Goal: Information Seeking & Learning: Learn about a topic

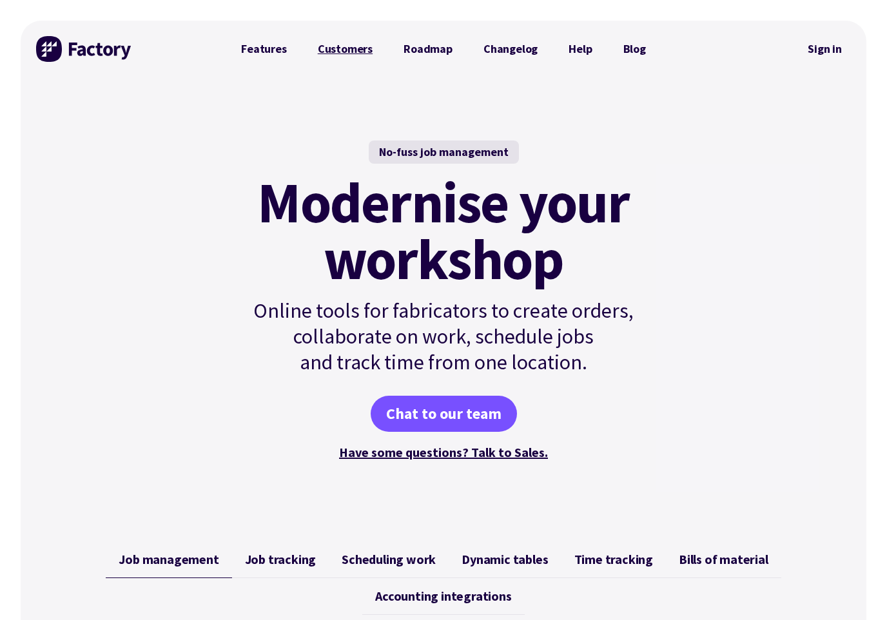
click at [360, 57] on link "Customers" at bounding box center [345, 49] width 86 height 26
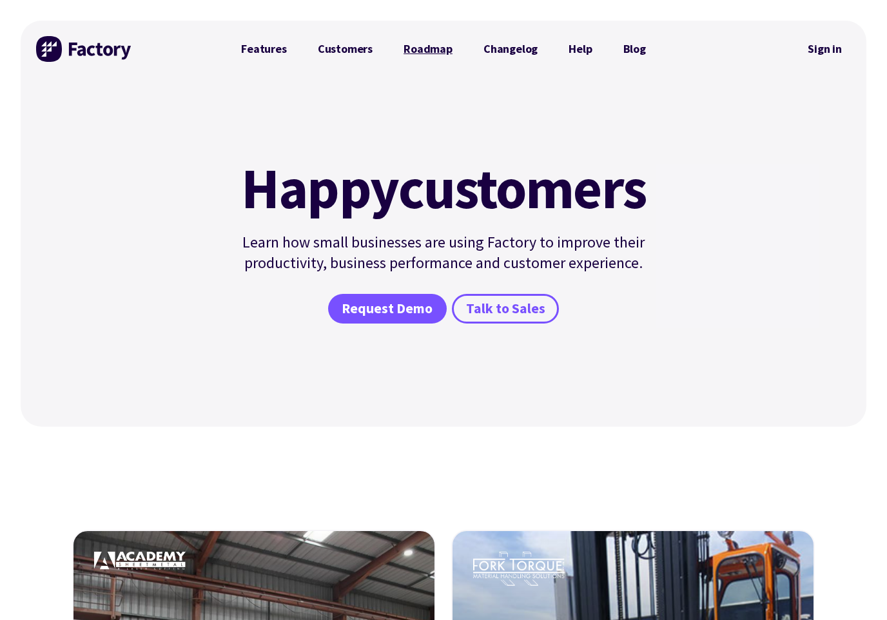
click at [403, 53] on link "Roadmap" at bounding box center [428, 49] width 80 height 26
click at [260, 50] on link "Features" at bounding box center [264, 49] width 77 height 26
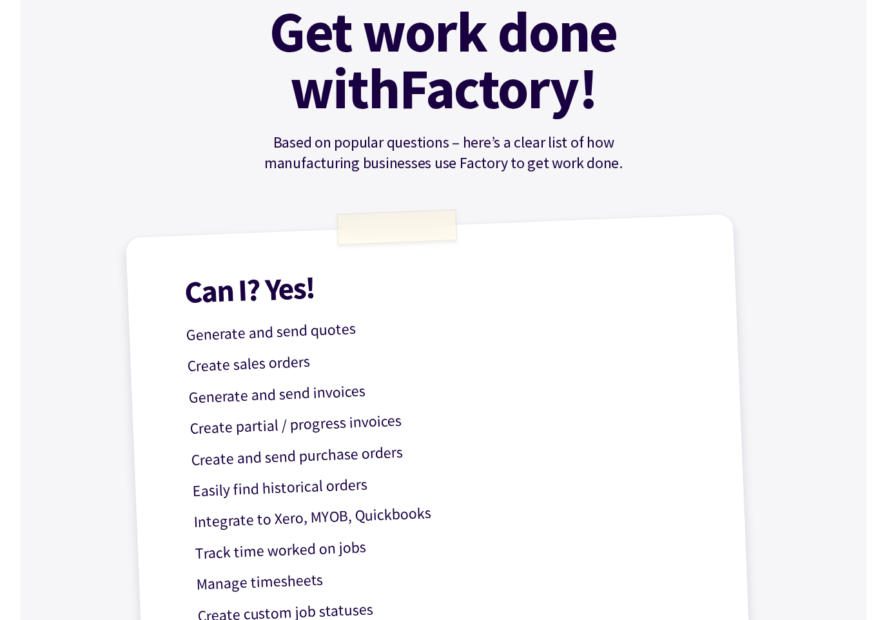
scroll to position [289, 0]
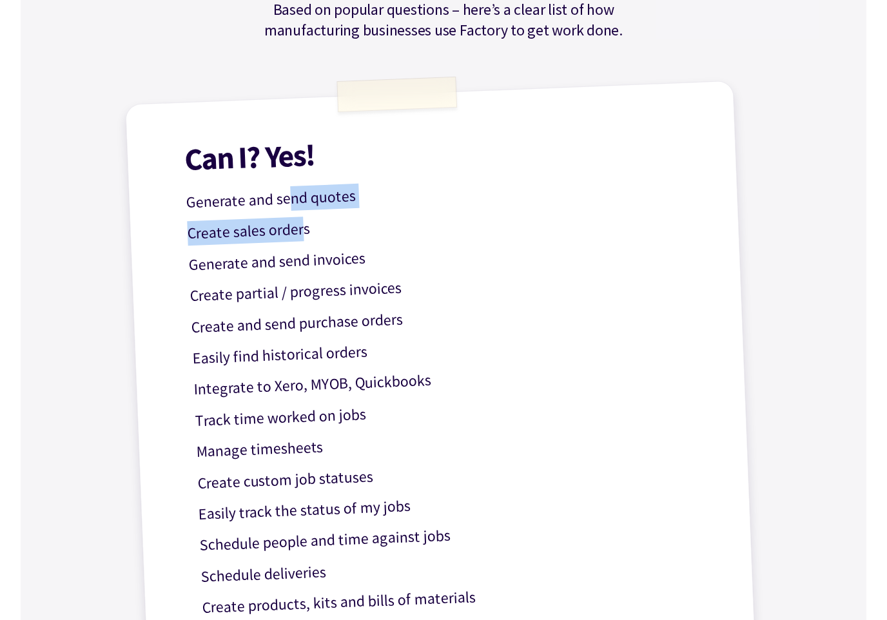
drag, startPoint x: 293, startPoint y: 202, endPoint x: 301, endPoint y: 222, distance: 21.7
click at [301, 222] on div "Can I? Yes! Generate and send quotes Create sales orders Generate and send invo…" at bounding box center [443, 458] width 637 height 755
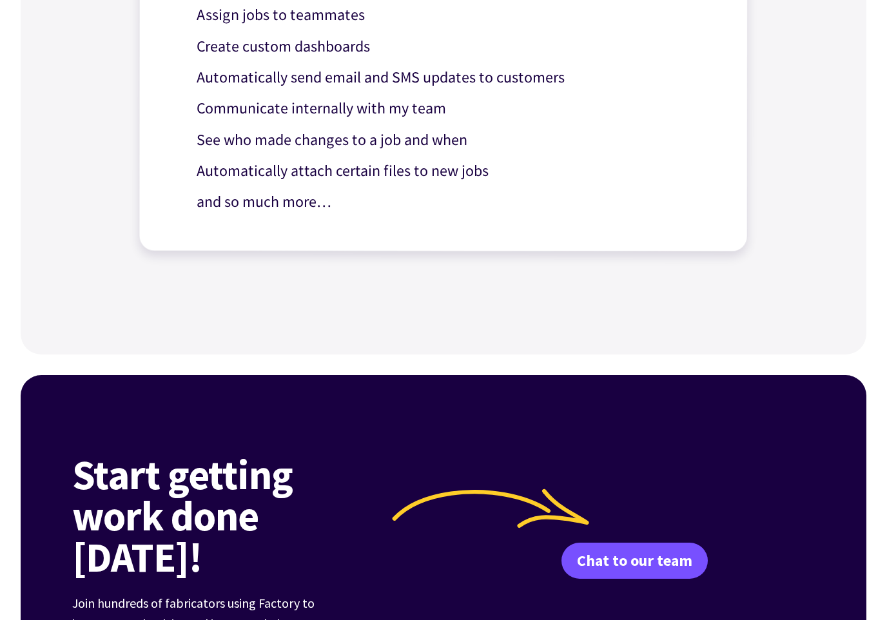
scroll to position [1152, 0]
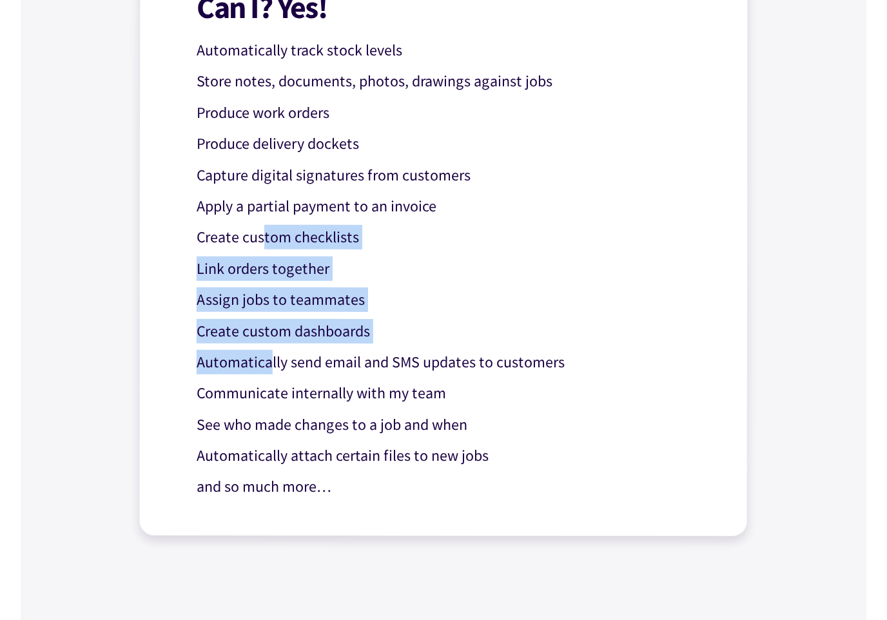
drag, startPoint x: 269, startPoint y: 364, endPoint x: 264, endPoint y: 237, distance: 127.1
click at [264, 237] on div "Can I? Yes! Automatically track stock levels Store notes, documents, photos, dr…" at bounding box center [443, 243] width 609 height 587
click at [264, 237] on p "Create custom checklists" at bounding box center [454, 237] width 514 height 25
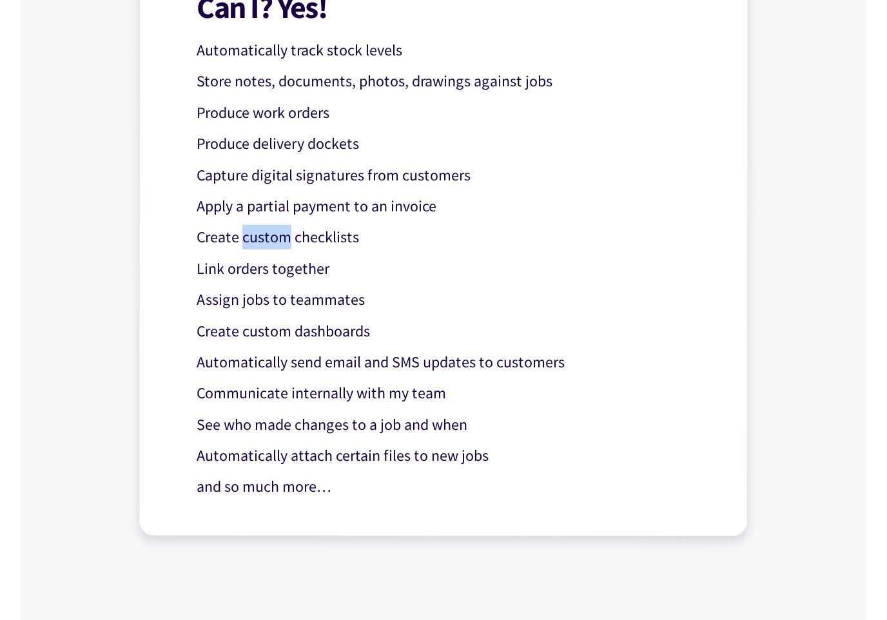
click at [264, 237] on p "Create custom checklists" at bounding box center [454, 237] width 514 height 25
click at [268, 193] on div "Can I? Yes! Automatically track stock levels Store notes, documents, photos, dr…" at bounding box center [443, 243] width 609 height 587
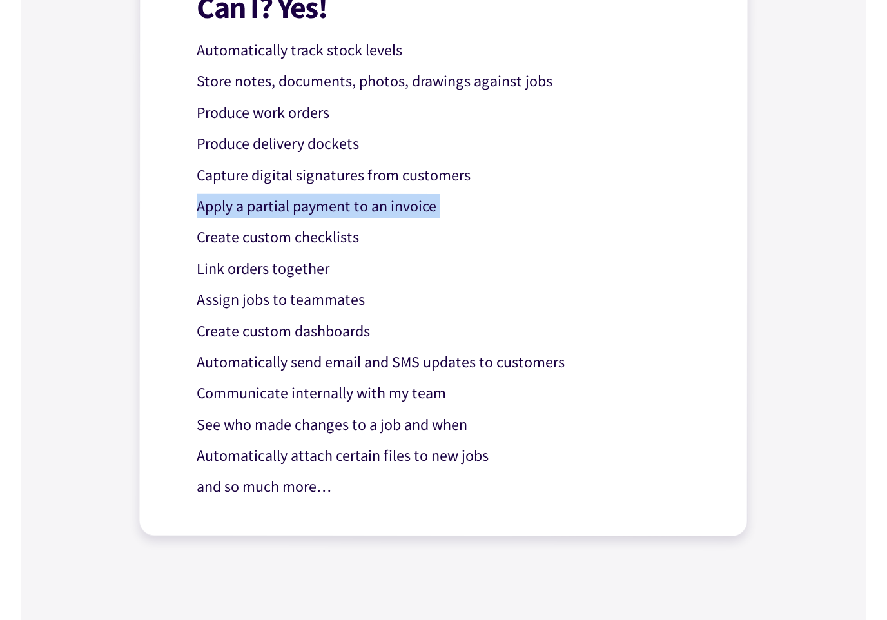
click at [268, 193] on div "Can I? Yes! Automatically track stock levels Store notes, documents, photos, dr…" at bounding box center [443, 243] width 609 height 587
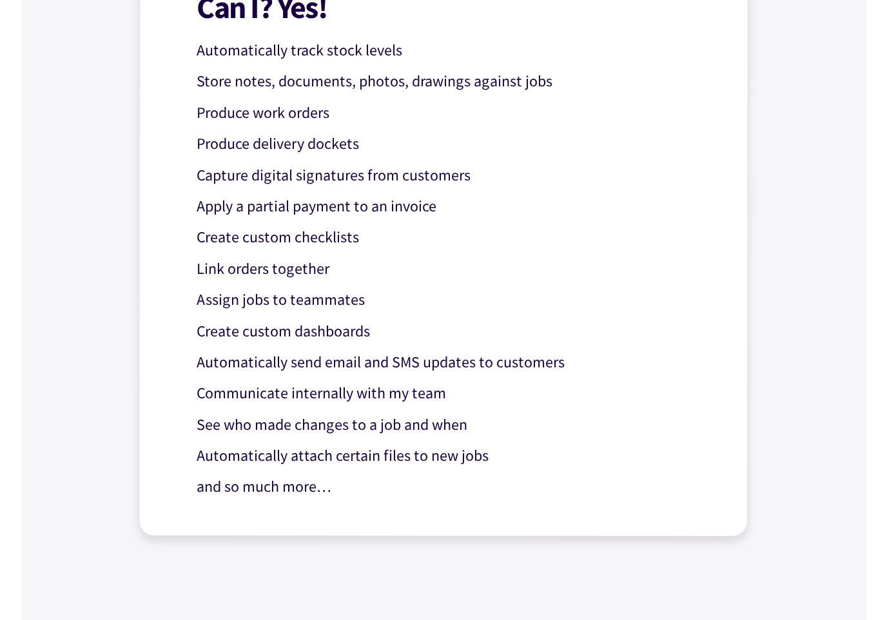
click at [275, 150] on p "Produce delivery dockets" at bounding box center [454, 144] width 514 height 25
click at [275, 118] on p "Produce work orders" at bounding box center [454, 113] width 514 height 25
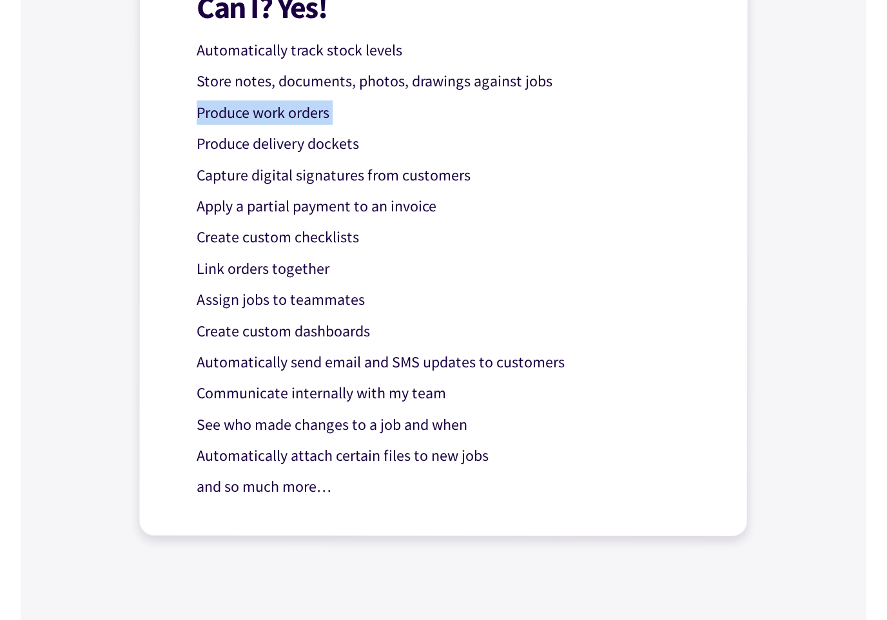
click at [275, 118] on p "Produce work orders" at bounding box center [454, 113] width 514 height 25
click at [302, 73] on p "Store notes, documents, photos, drawings against jobs" at bounding box center [454, 81] width 514 height 25
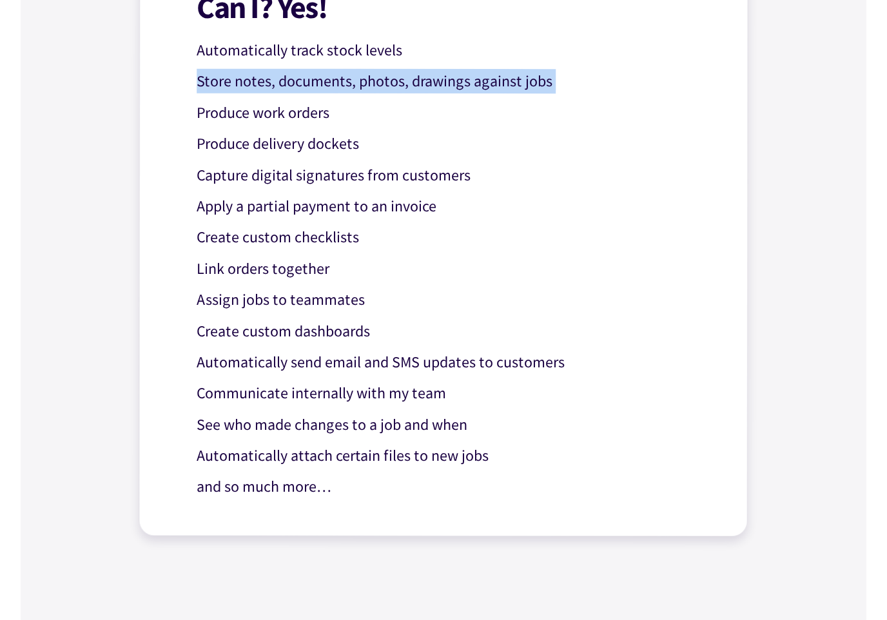
click at [302, 73] on p "Store notes, documents, photos, drawings against jobs" at bounding box center [454, 81] width 514 height 25
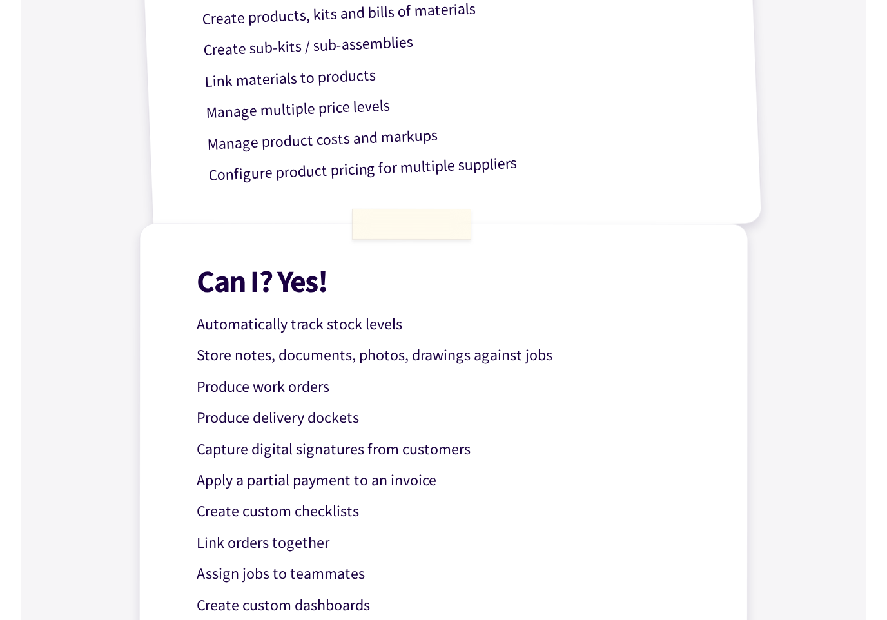
click at [281, 296] on h1 "Can I? Yes!" at bounding box center [454, 282] width 514 height 32
click at [288, 338] on div "Can I? Yes! Automatically track stock levels Store notes, documents, photos, dr…" at bounding box center [443, 517] width 609 height 587
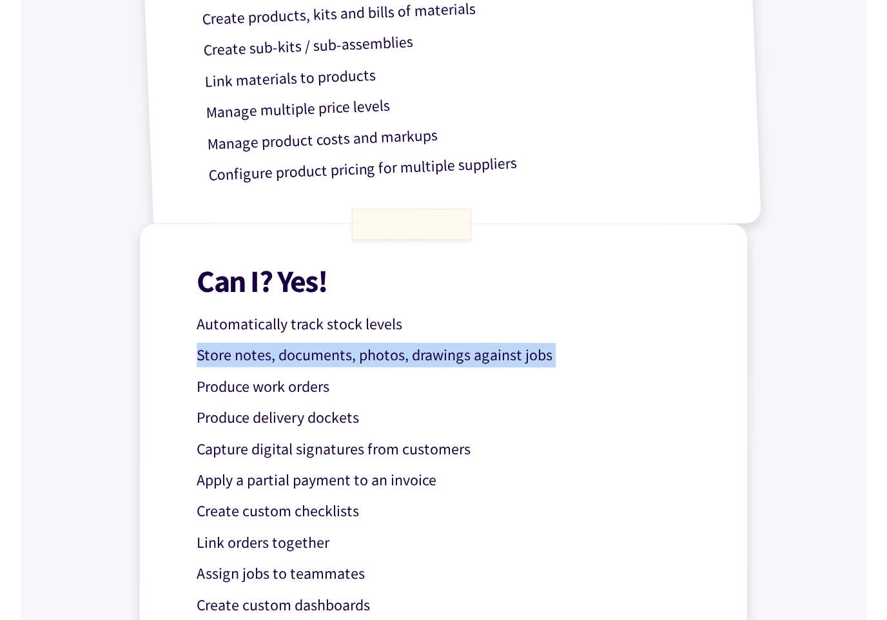
click at [288, 338] on div "Can I? Yes! Automatically track stock levels Store notes, documents, photos, dr…" at bounding box center [443, 517] width 609 height 587
click at [288, 336] on div "Can I? Yes! Automatically track stock levels Store notes, documents, photos, dr…" at bounding box center [443, 517] width 609 height 587
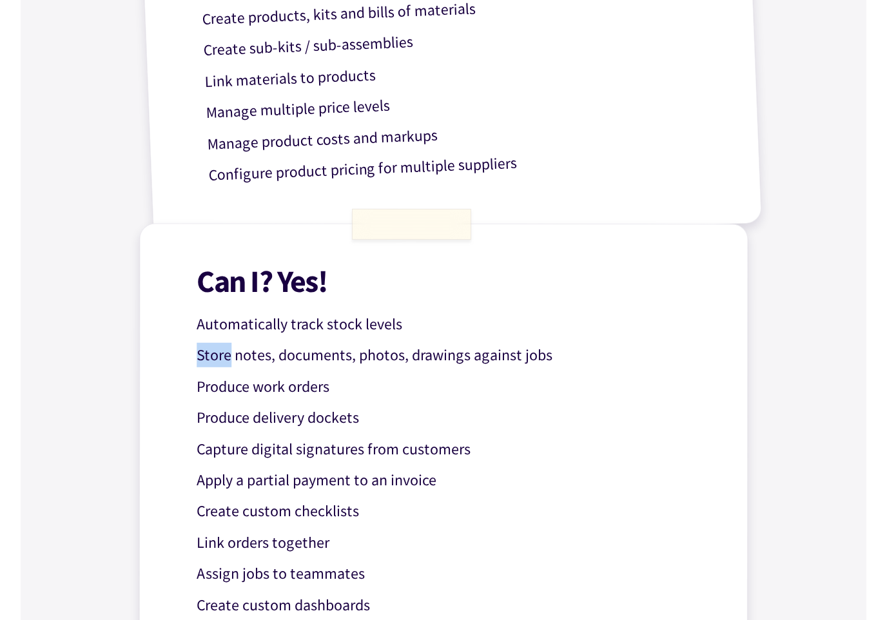
click at [288, 336] on div "Can I? Yes! Automatically track stock levels Store notes, documents, photos, dr…" at bounding box center [443, 517] width 609 height 587
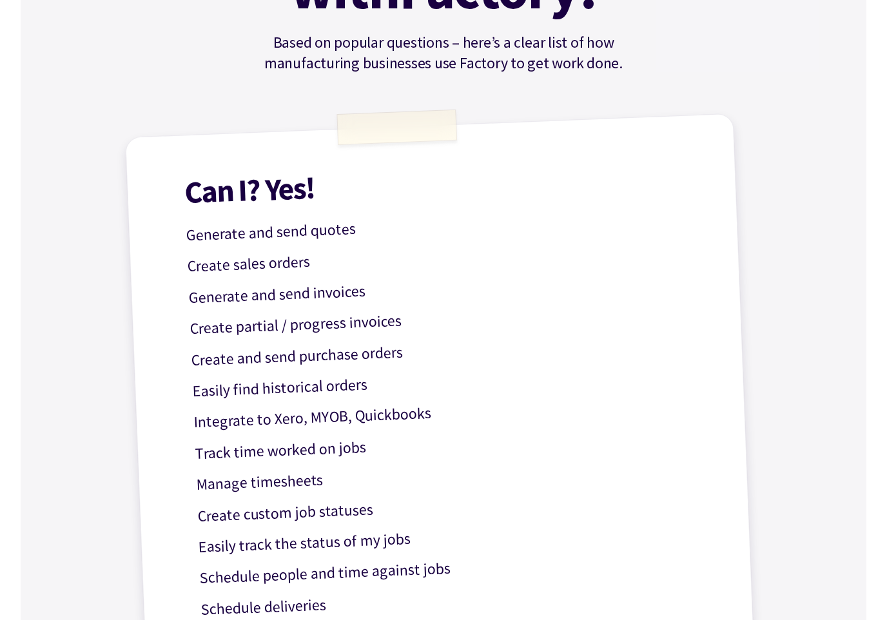
scroll to position [0, 0]
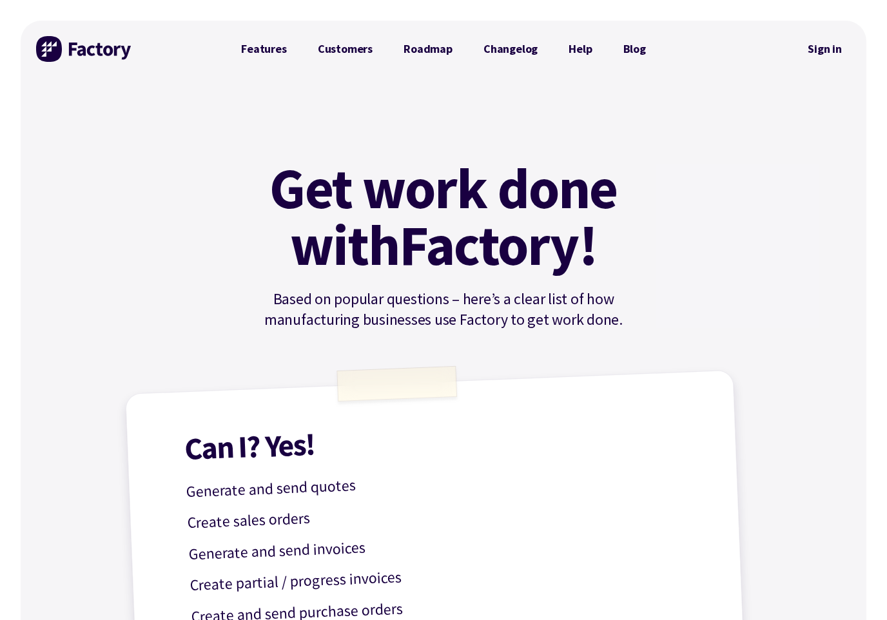
click at [86, 52] on img at bounding box center [84, 49] width 97 height 26
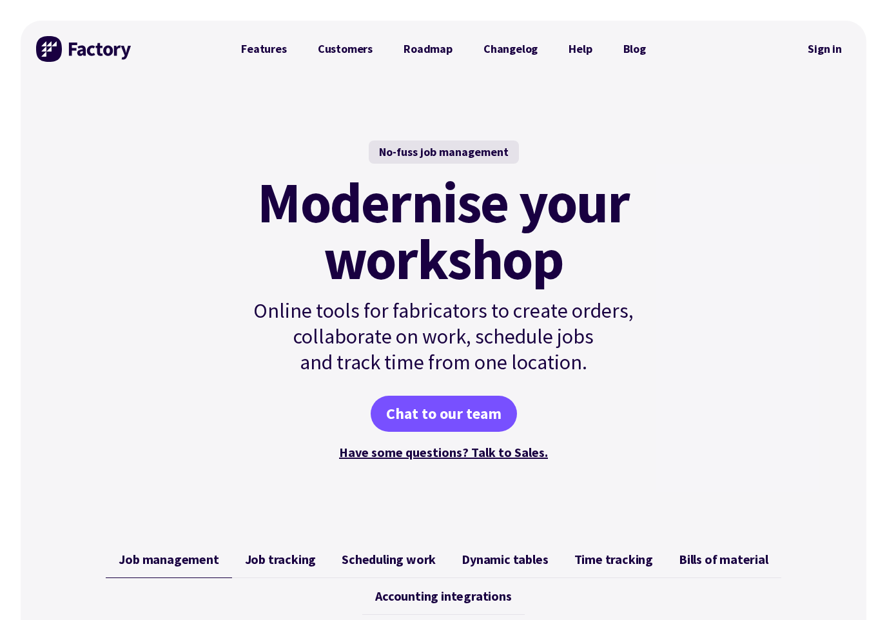
scroll to position [140, 0]
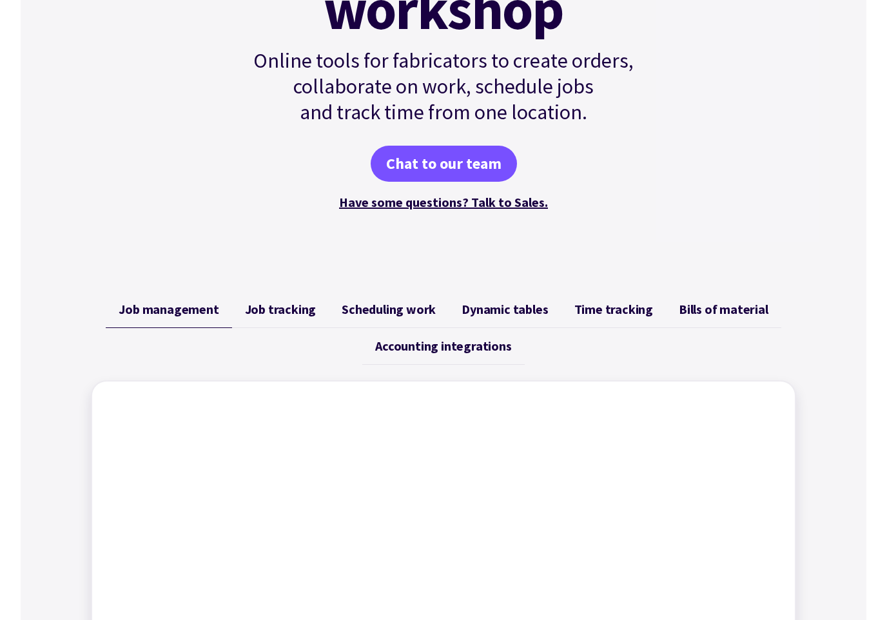
click at [307, 320] on link "Job tracking" at bounding box center [280, 309] width 97 height 37
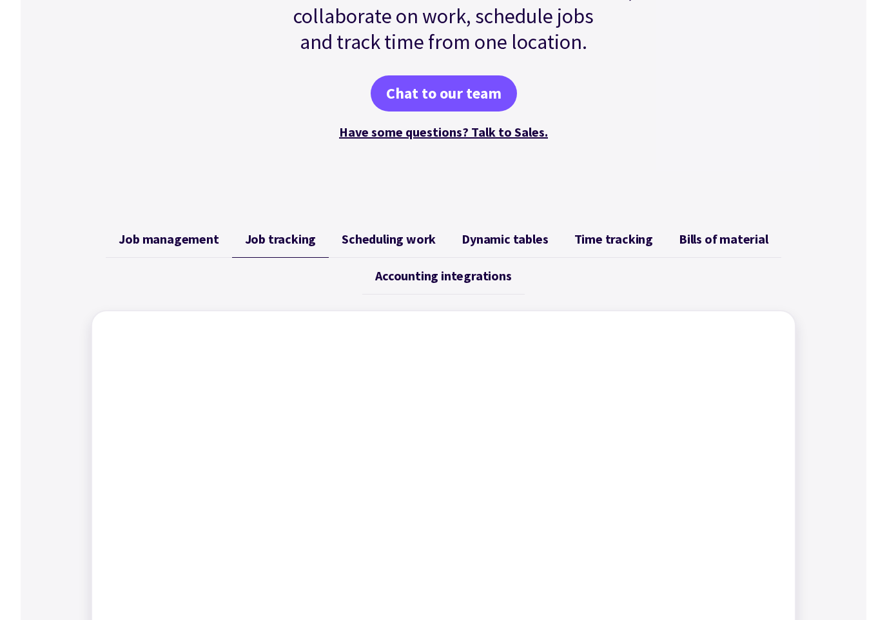
scroll to position [453, 0]
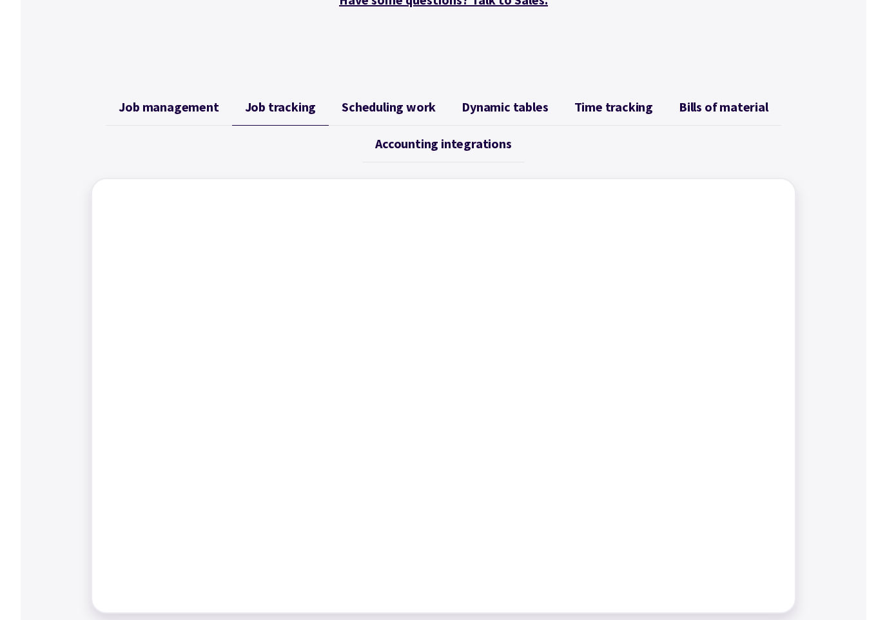
click at [387, 105] on span "Scheduling work" at bounding box center [389, 106] width 94 height 15
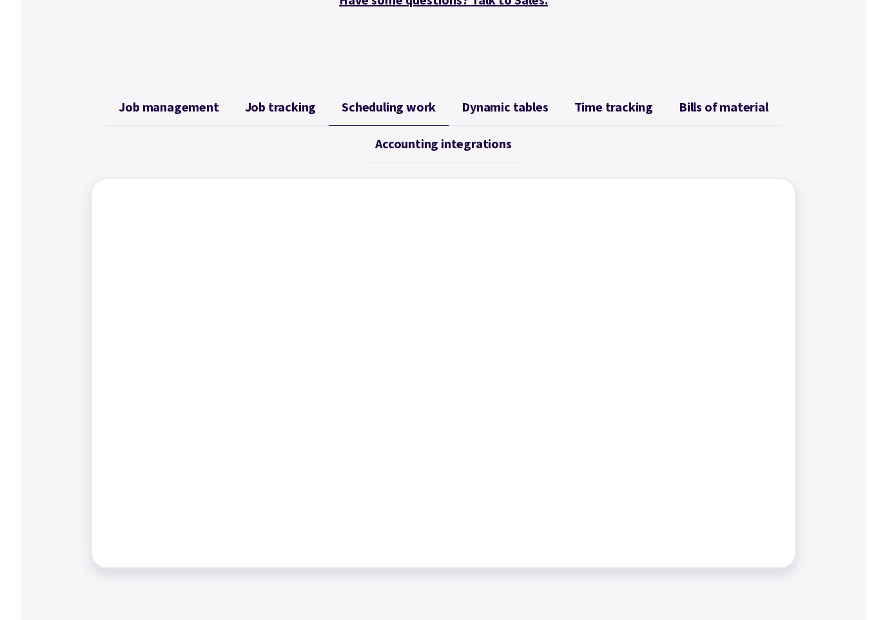
click at [547, 115] on link "Dynamic tables" at bounding box center [505, 107] width 112 height 37
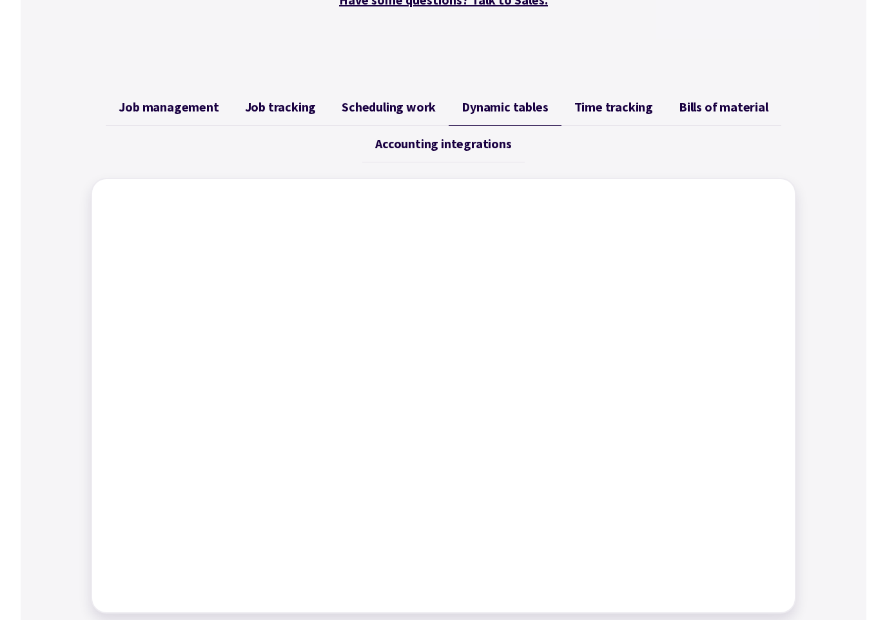
click at [620, 110] on span "Time tracking" at bounding box center [613, 106] width 79 height 15
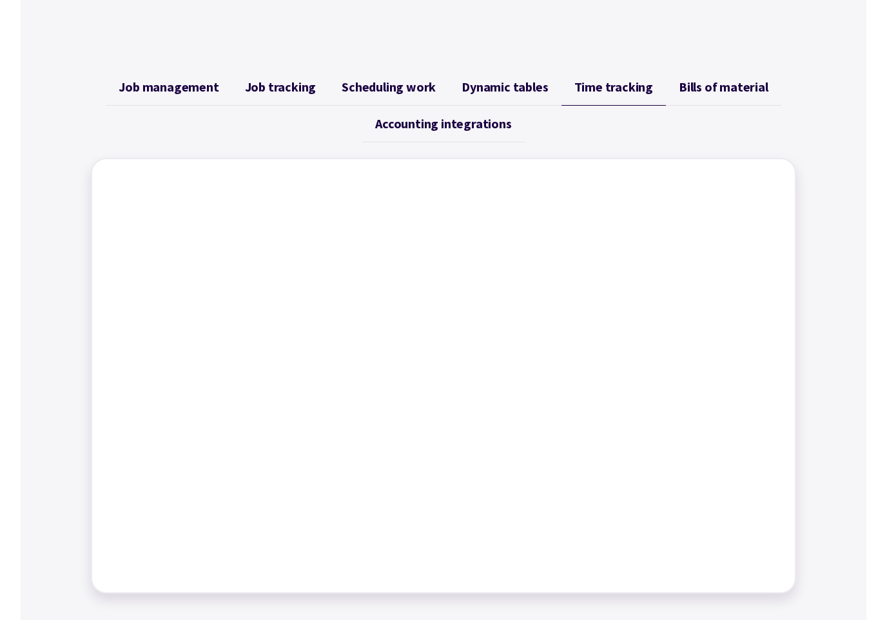
scroll to position [541, 0]
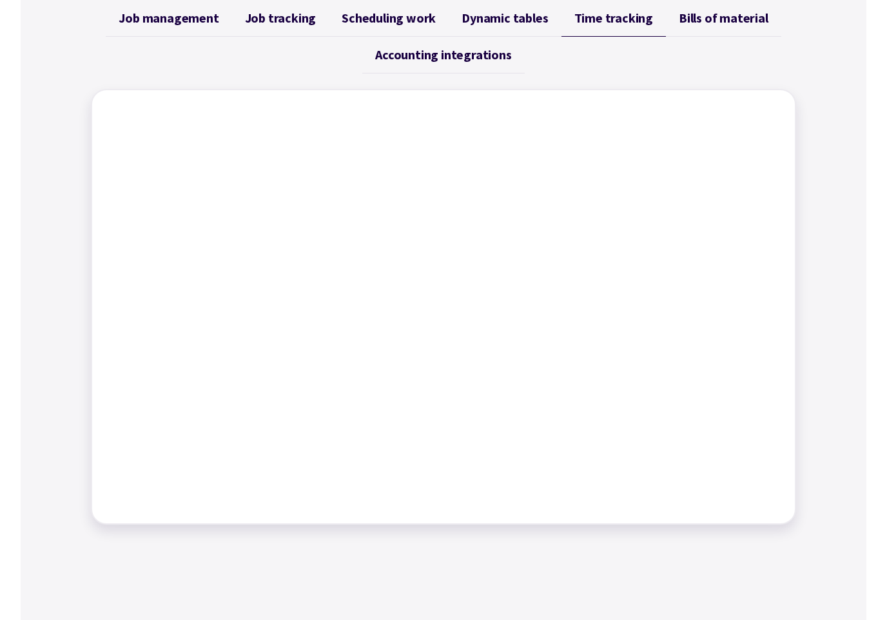
click at [393, 22] on span "Scheduling work" at bounding box center [389, 17] width 94 height 15
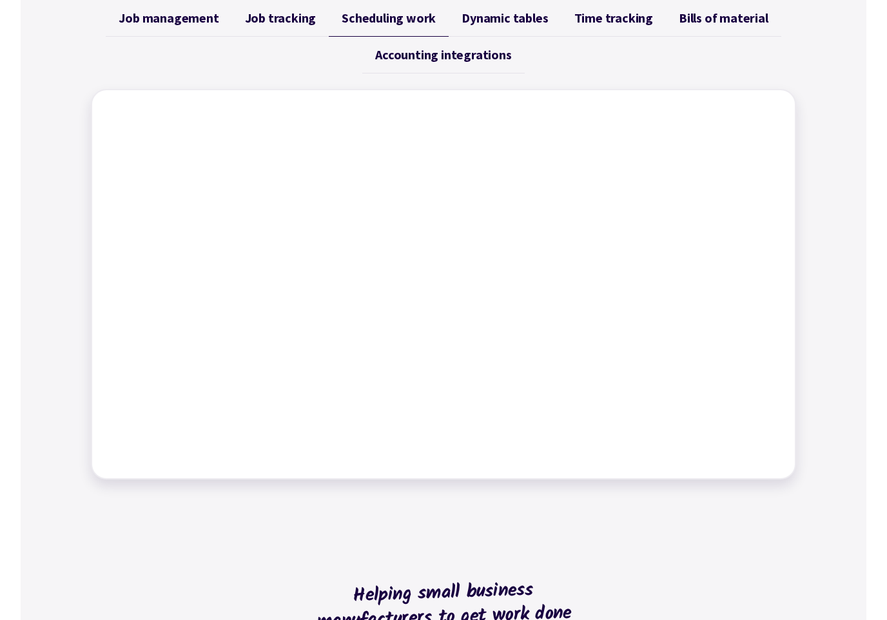
click at [519, 12] on span "Dynamic tables" at bounding box center [505, 17] width 86 height 15
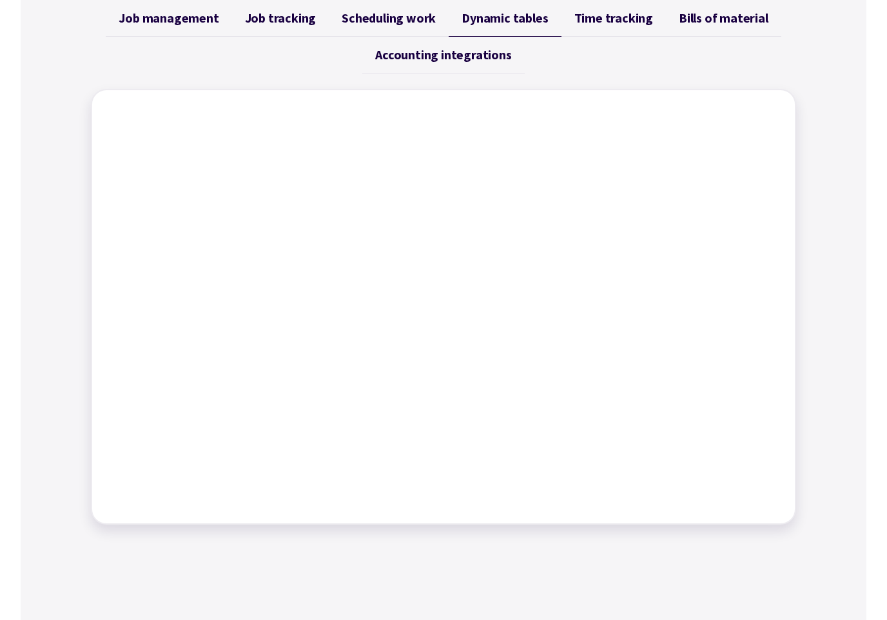
click at [317, 68] on ul "Job management Job tracking Scheduling work Dynamic tables Time tracking Bills …" at bounding box center [443, 36] width 705 height 73
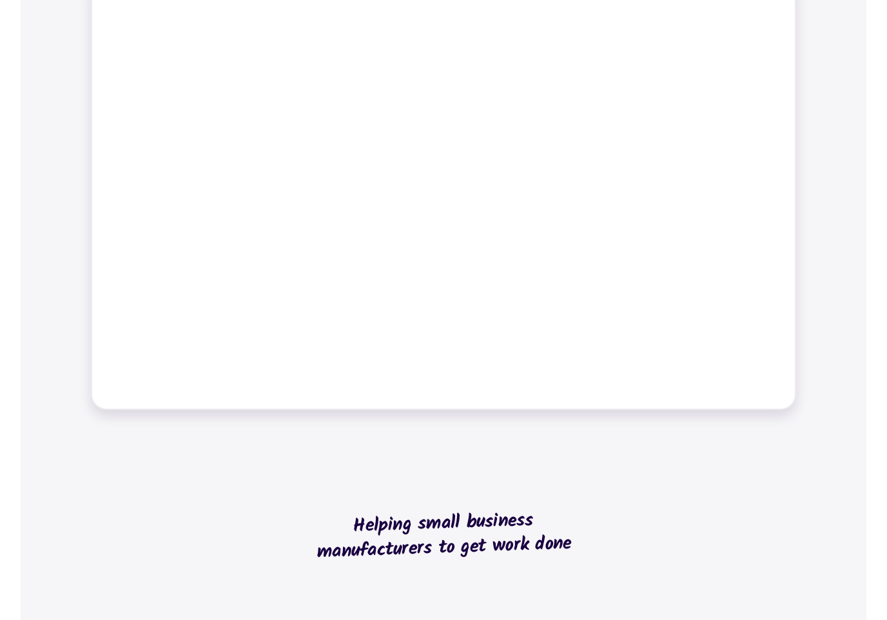
scroll to position [524, 0]
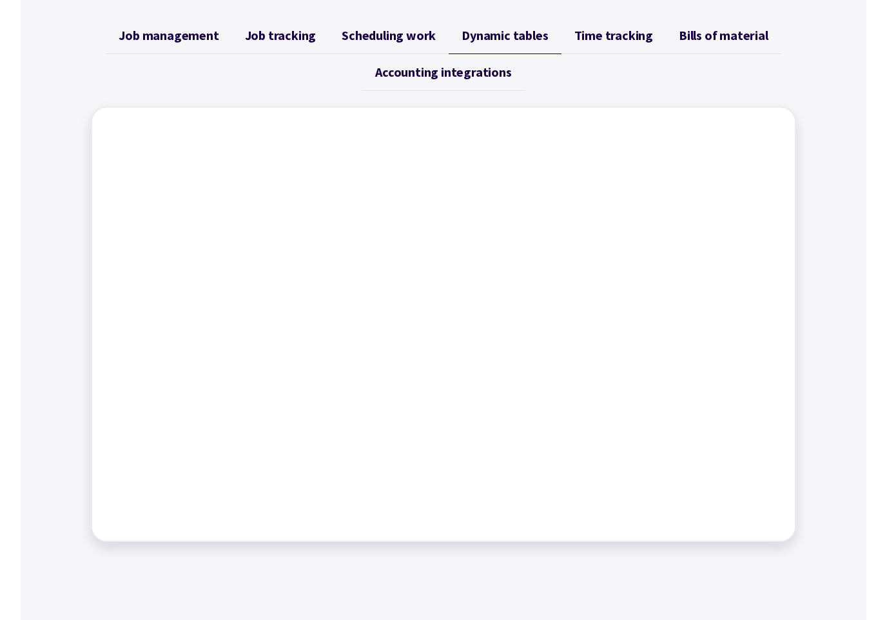
click at [163, 41] on span "Job management" at bounding box center [169, 35] width 100 height 15
click at [296, 35] on span "Job tracking" at bounding box center [281, 35] width 72 height 15
click at [380, 32] on span "Scheduling work" at bounding box center [389, 35] width 94 height 15
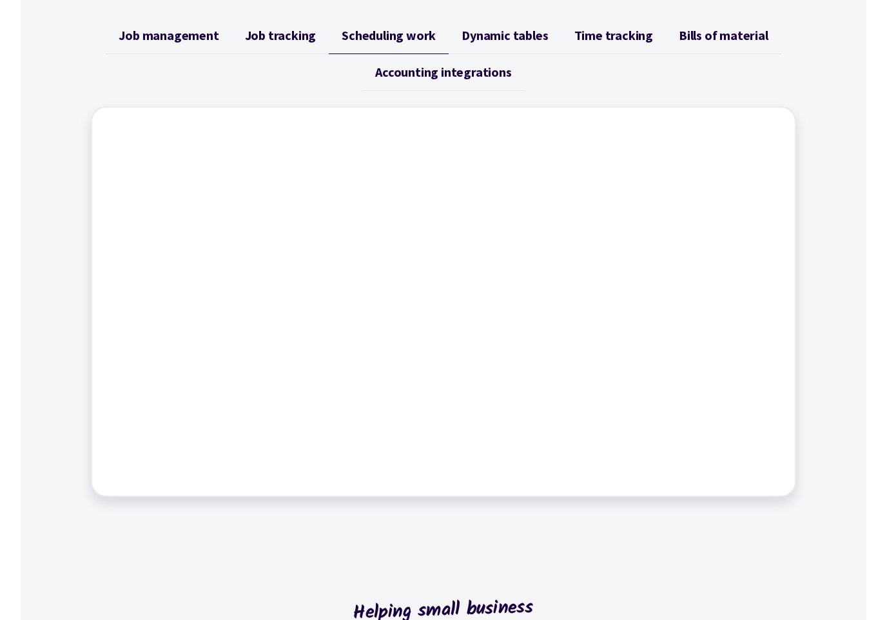
click at [507, 32] on span "Dynamic tables" at bounding box center [505, 35] width 86 height 15
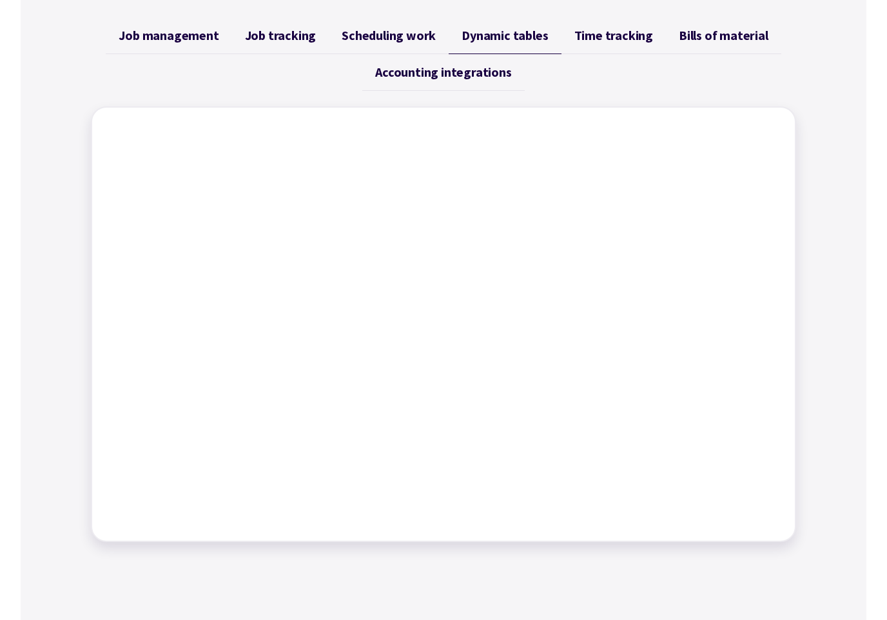
click at [478, 75] on span "Accounting integrations" at bounding box center [443, 71] width 136 height 15
click at [375, 46] on link "Scheduling work" at bounding box center [389, 35] width 120 height 37
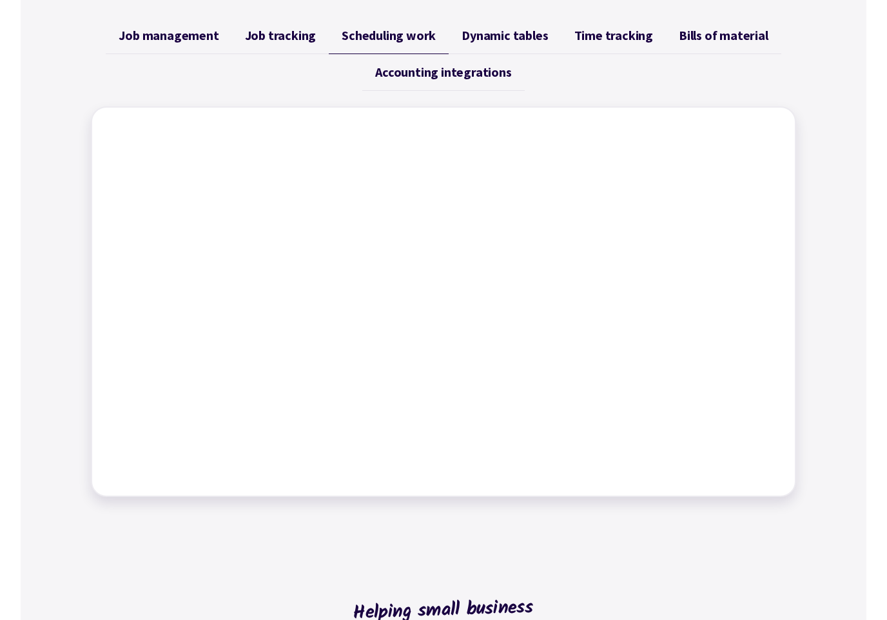
click at [439, 87] on link "Accounting integrations" at bounding box center [443, 72] width 162 height 37
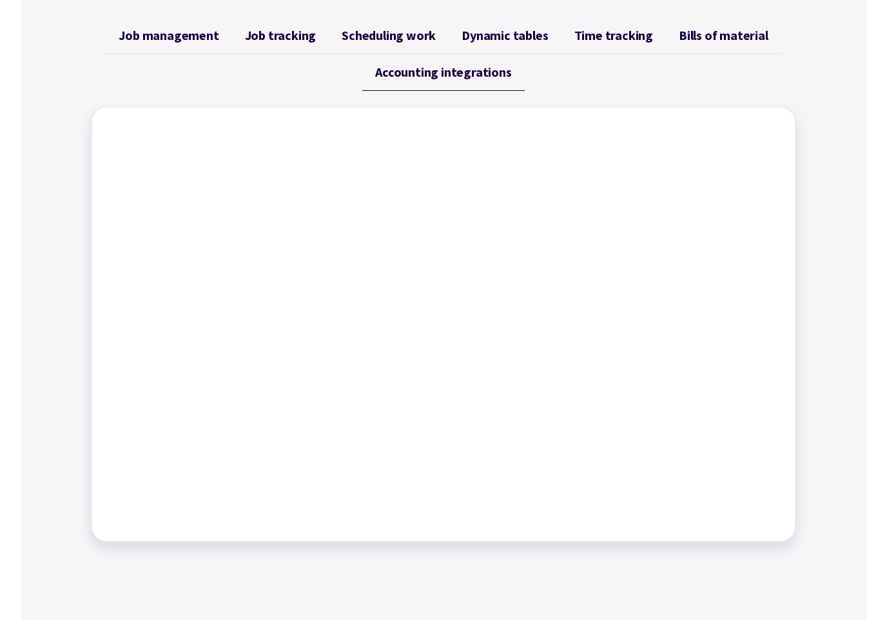
click at [400, 40] on span "Scheduling work" at bounding box center [389, 35] width 94 height 15
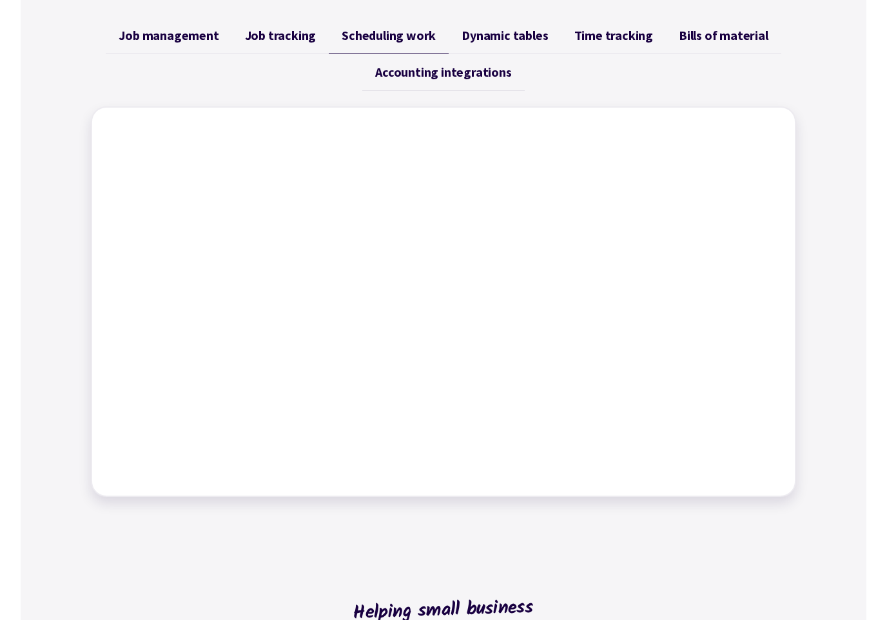
click at [413, 75] on span "Accounting integrations" at bounding box center [443, 71] width 136 height 15
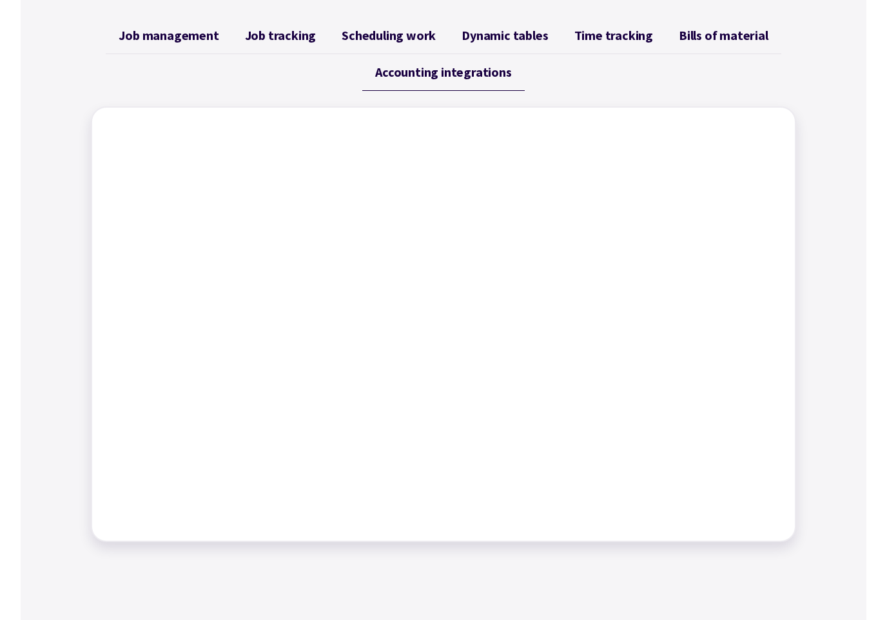
click at [375, 49] on link "Scheduling work" at bounding box center [389, 35] width 120 height 37
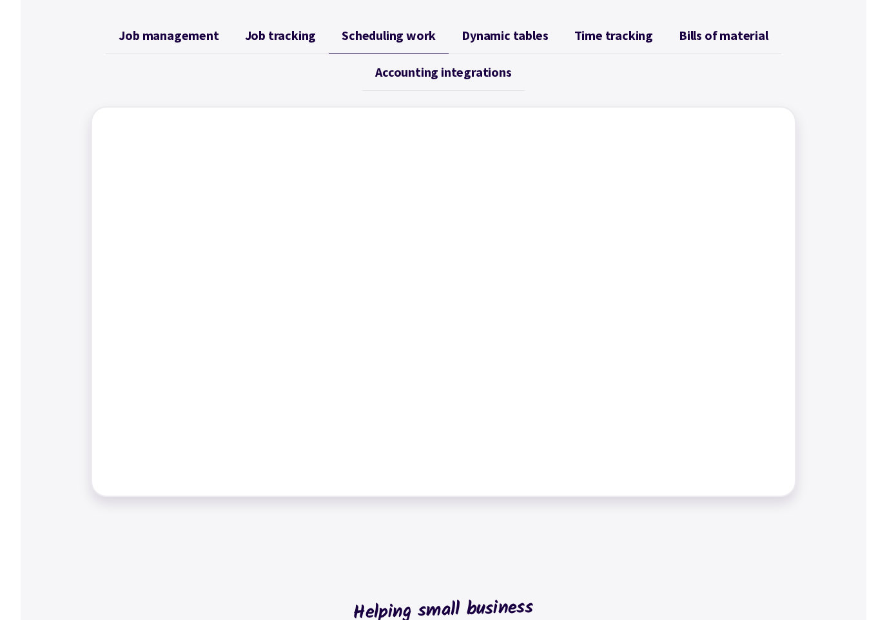
click at [478, 35] on span "Dynamic tables" at bounding box center [505, 35] width 86 height 15
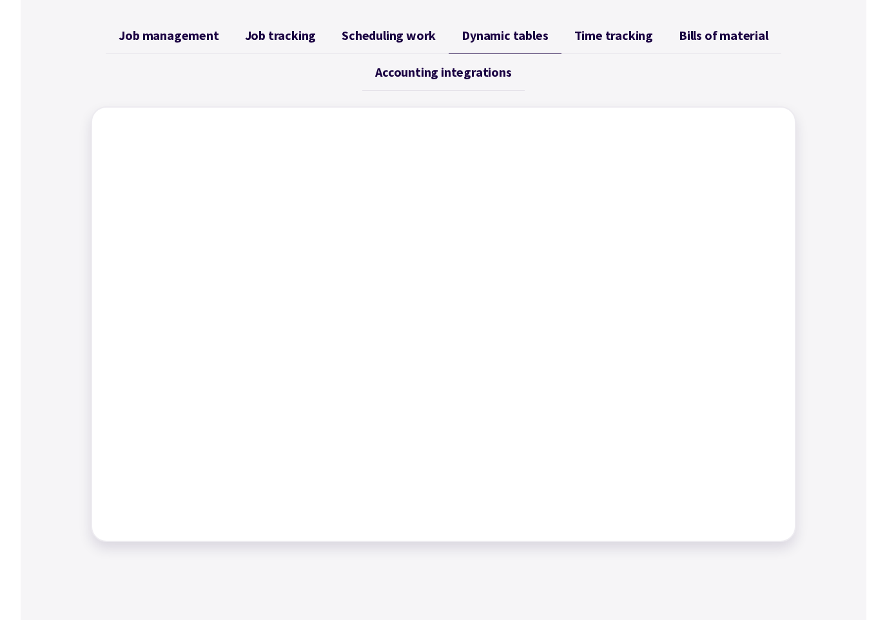
click at [415, 38] on span "Scheduling work" at bounding box center [389, 35] width 94 height 15
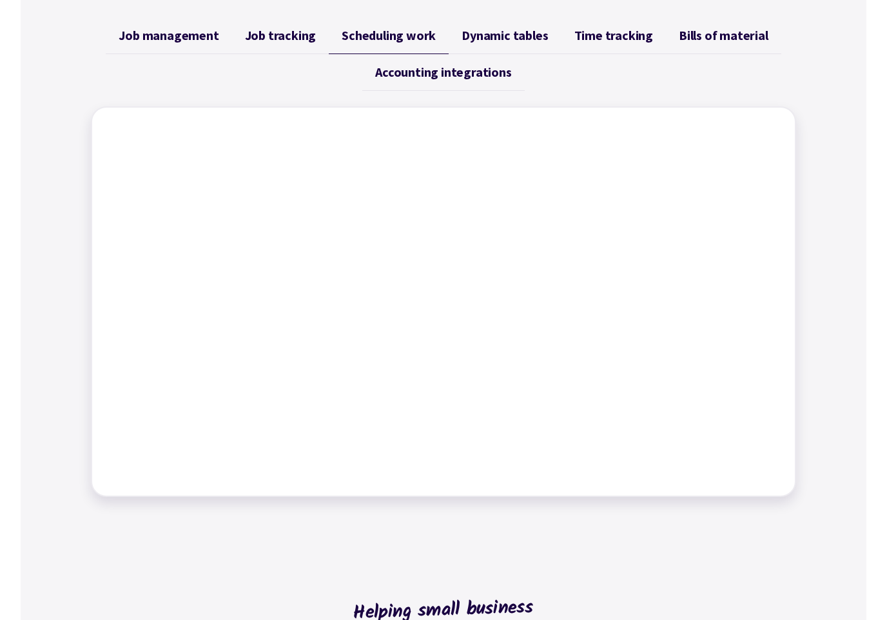
click at [561, 37] on link "Time tracking" at bounding box center [613, 35] width 104 height 37
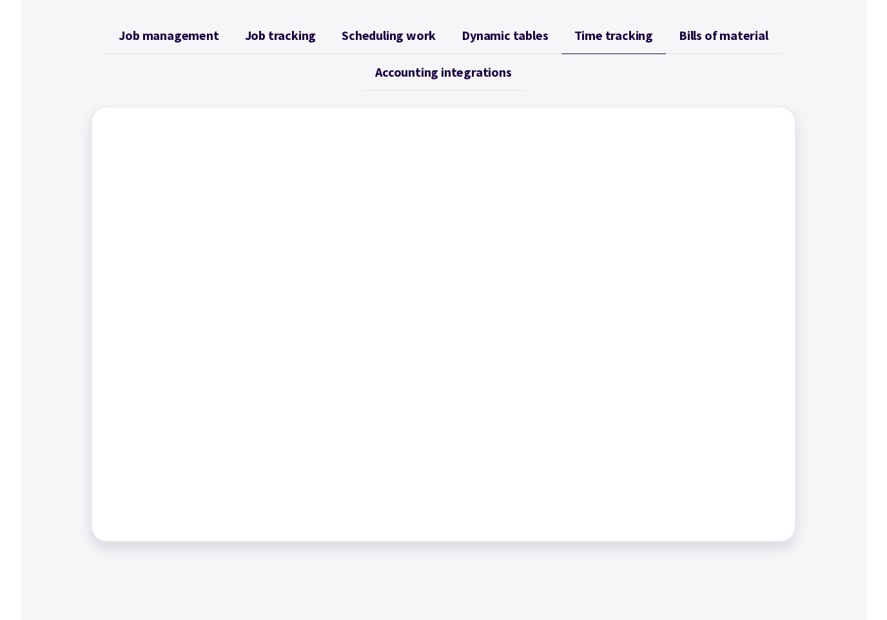
click at [375, 48] on link "Scheduling work" at bounding box center [389, 35] width 120 height 37
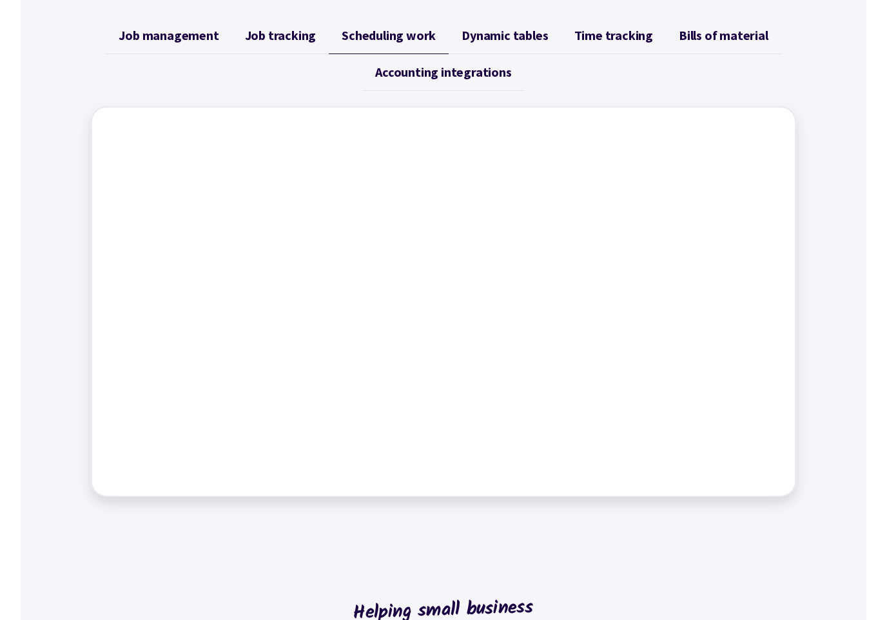
click at [678, 50] on link "Bills of material" at bounding box center [723, 35] width 115 height 37
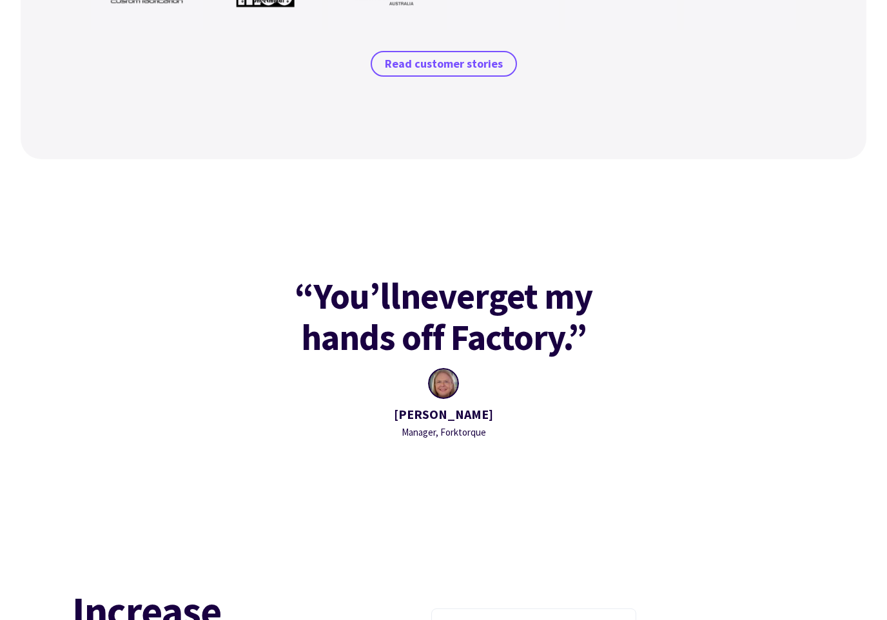
scroll to position [1119, 0]
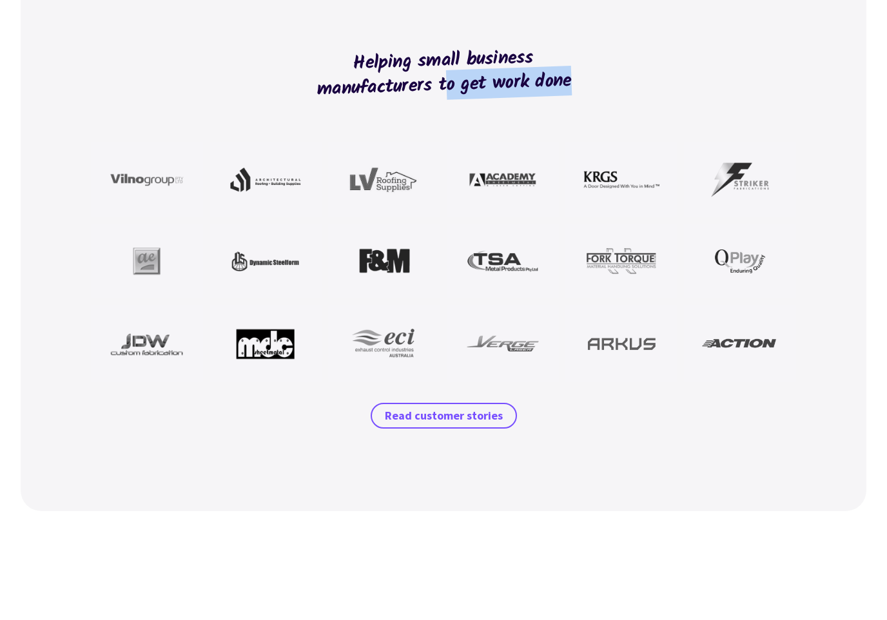
drag, startPoint x: 447, startPoint y: 88, endPoint x: 322, endPoint y: 72, distance: 126.1
click at [322, 72] on h2 "Helping small business manufacturers to get work done" at bounding box center [443, 73] width 289 height 149
drag, startPoint x: 336, startPoint y: 59, endPoint x: 599, endPoint y: 83, distance: 264.0
click at [588, 83] on h2 "Helping small business manufacturers to get work done" at bounding box center [443, 73] width 289 height 149
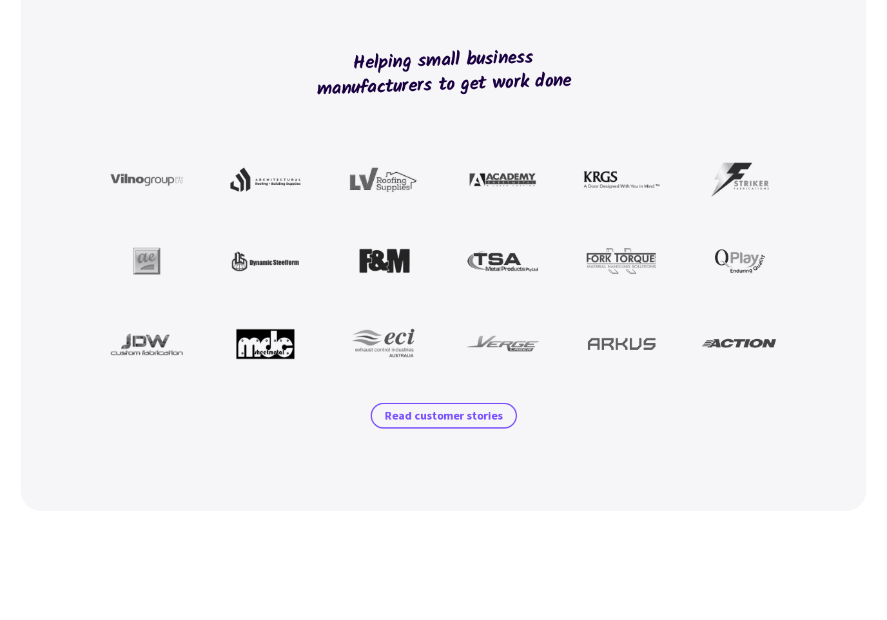
click at [588, 83] on h2 "Helping small business manufacturers to get work done" at bounding box center [443, 73] width 289 height 149
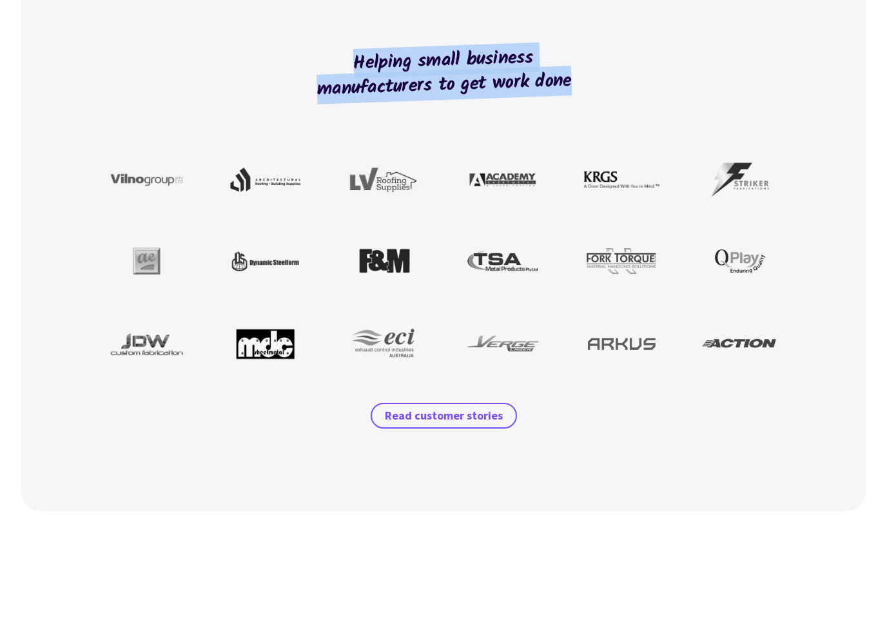
drag, startPoint x: 353, startPoint y: 53, endPoint x: 560, endPoint y: 81, distance: 209.4
click at [355, 63] on h2 "Helping small business manufacturers to get work done" at bounding box center [443, 73] width 289 height 149
click at [588, 78] on h2 "Helping small business manufacturers to get work done" at bounding box center [443, 73] width 289 height 149
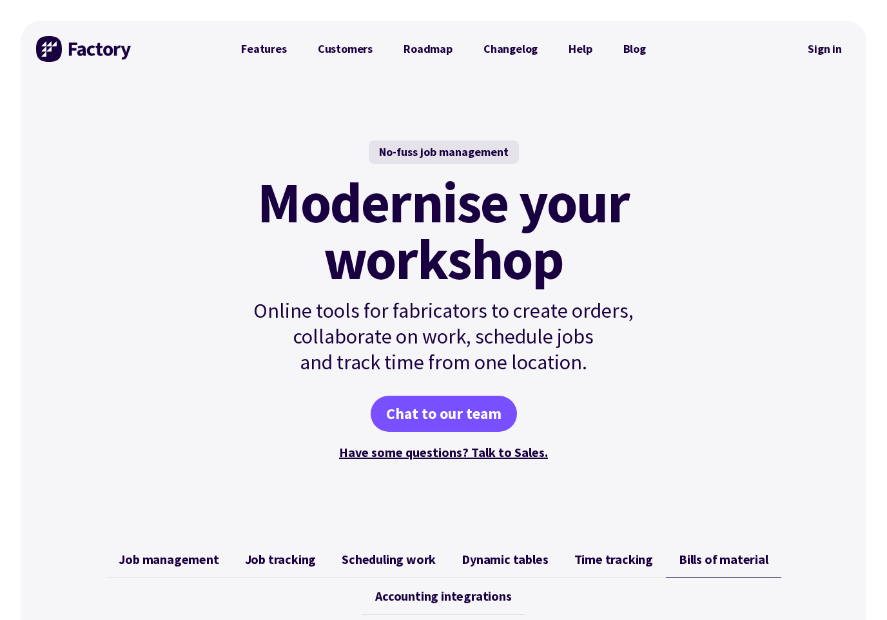
scroll to position [419, 0]
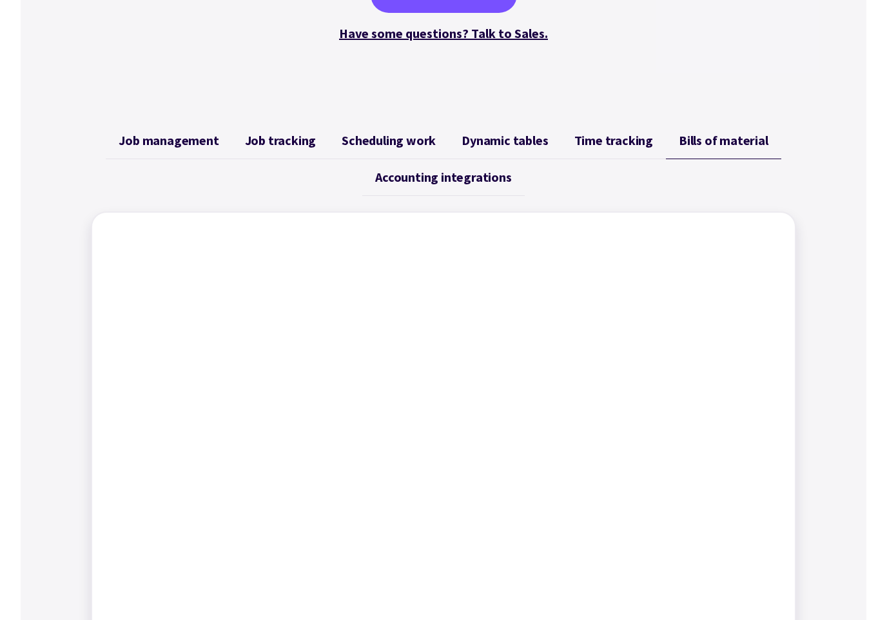
click at [198, 149] on link "Job management" at bounding box center [169, 140] width 126 height 37
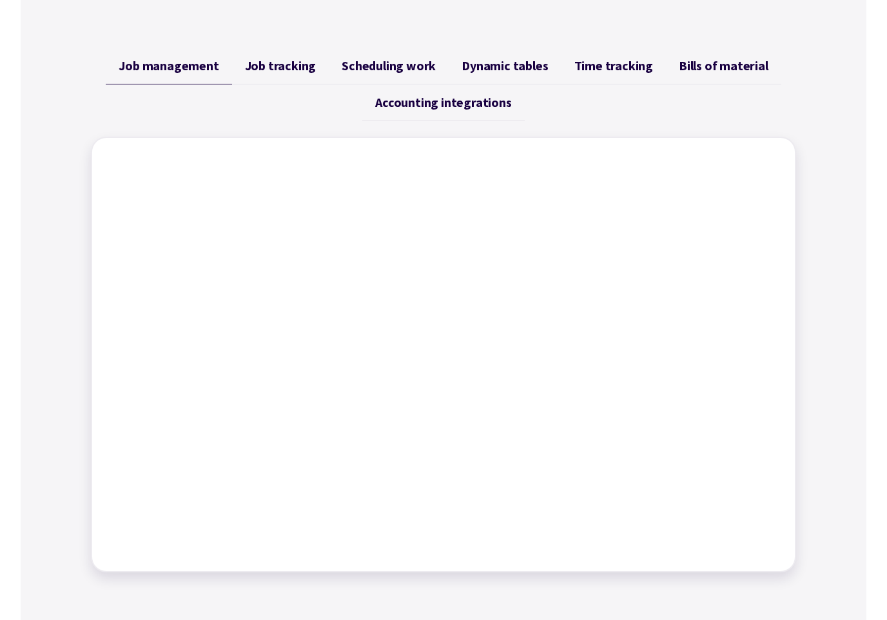
click at [250, 72] on span "Job tracking" at bounding box center [281, 65] width 72 height 15
click at [186, 72] on span "Job management" at bounding box center [169, 65] width 100 height 15
click at [289, 67] on span "Job tracking" at bounding box center [281, 65] width 72 height 15
click at [246, 71] on link "Job tracking" at bounding box center [280, 66] width 97 height 37
click at [395, 74] on link "Scheduling work" at bounding box center [389, 66] width 120 height 37
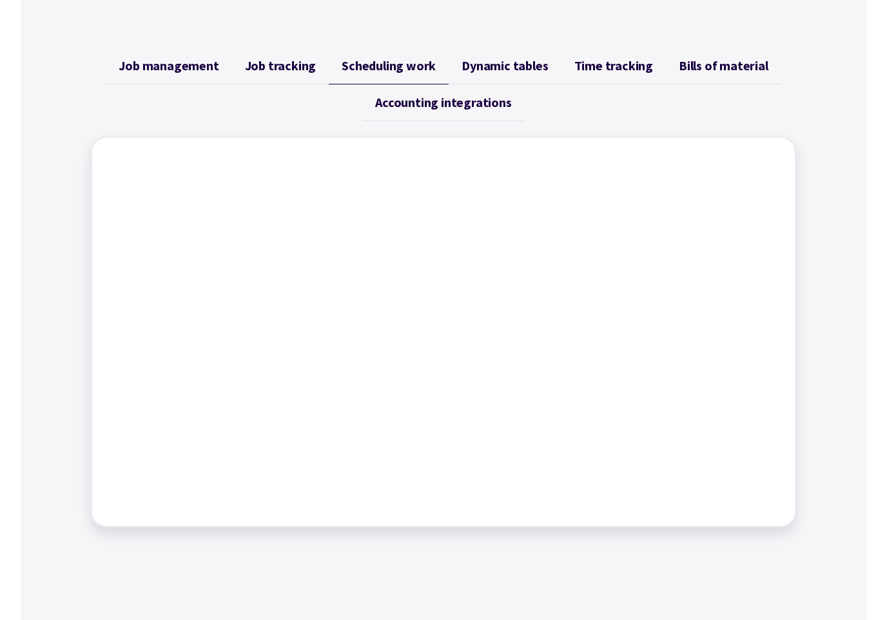
click at [465, 70] on span "Dynamic tables" at bounding box center [505, 65] width 86 height 15
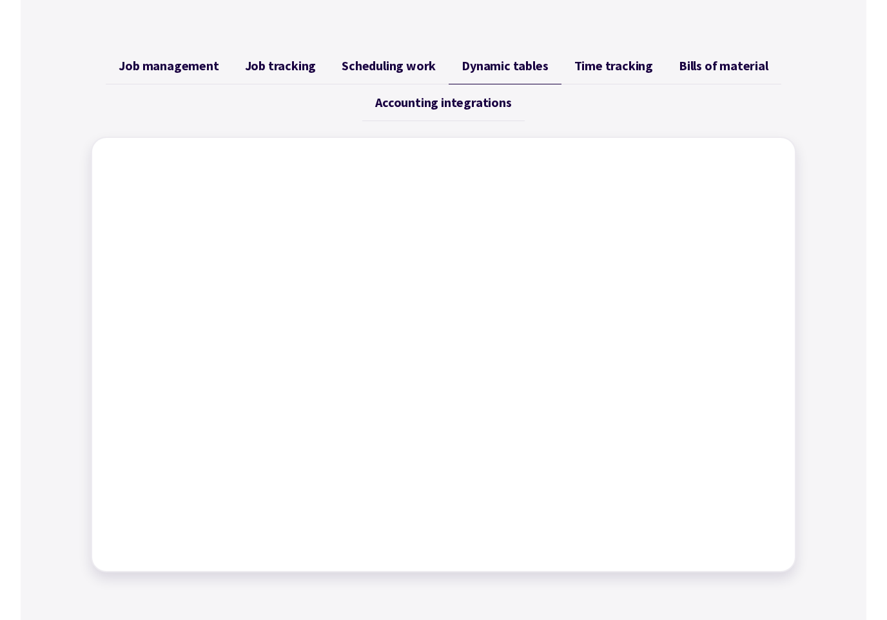
click at [373, 75] on link "Scheduling work" at bounding box center [389, 66] width 120 height 37
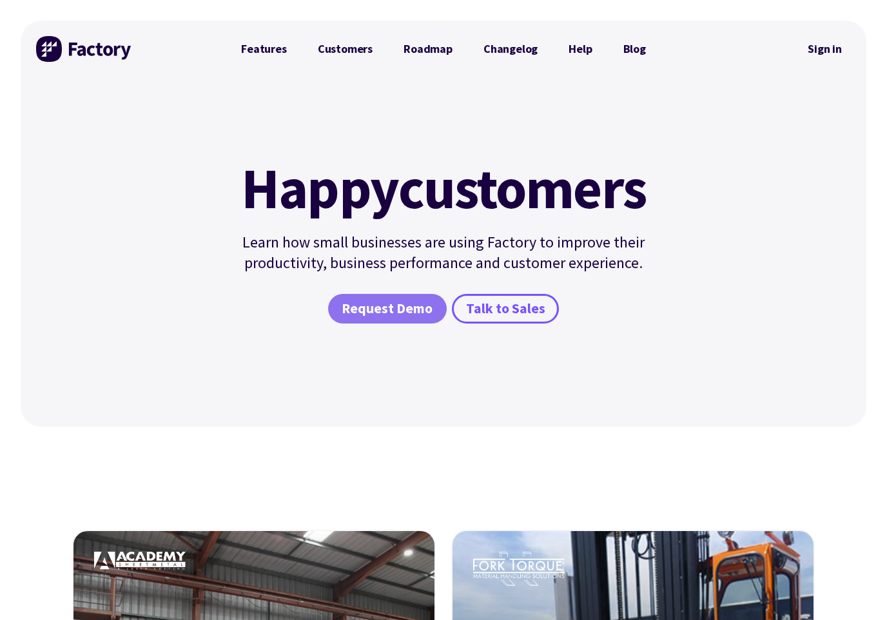
click at [408, 309] on span "Request Demo" at bounding box center [387, 309] width 91 height 19
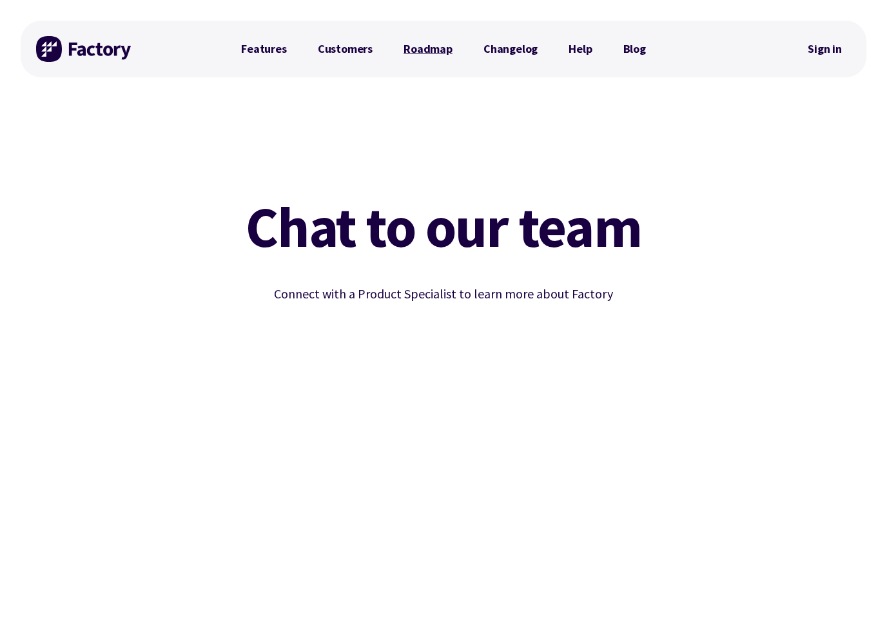
click at [438, 52] on link "Roadmap" at bounding box center [428, 49] width 80 height 26
